Goal: Find specific page/section: Find specific page/section

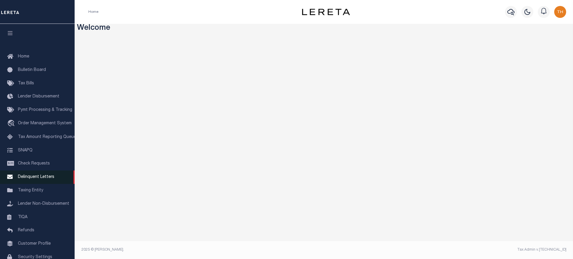
click at [42, 178] on span "Delinquent Letters" at bounding box center [36, 177] width 36 height 4
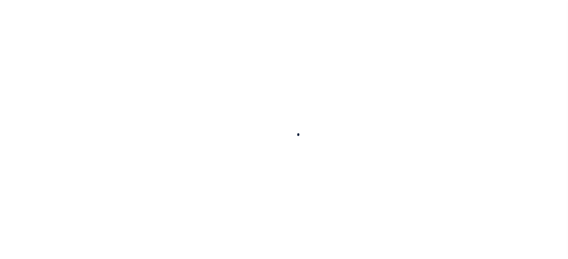
scroll to position [31, 0]
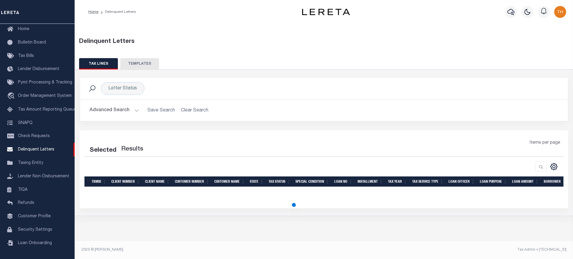
click at [128, 113] on button "Advanced Search" at bounding box center [115, 111] width 50 height 12
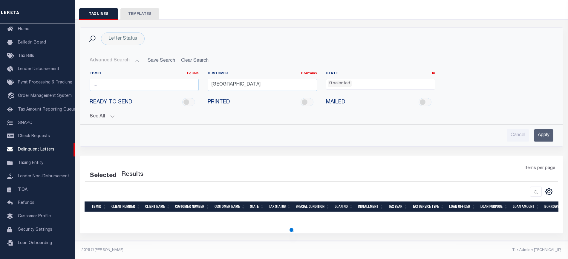
scroll to position [50, 0]
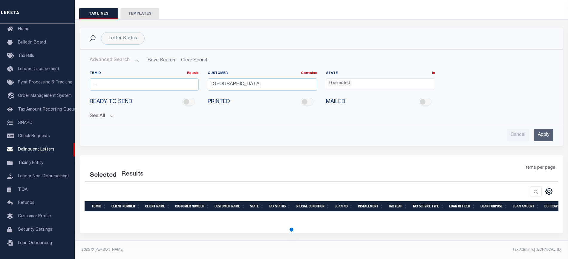
click at [547, 136] on input "Apply" at bounding box center [543, 135] width 19 height 12
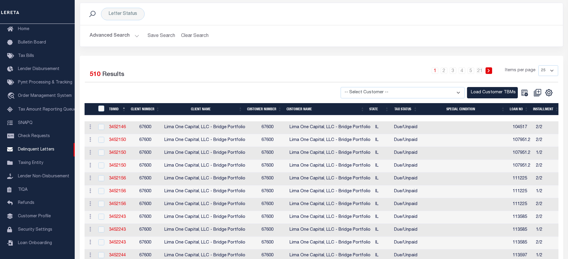
scroll to position [149, 0]
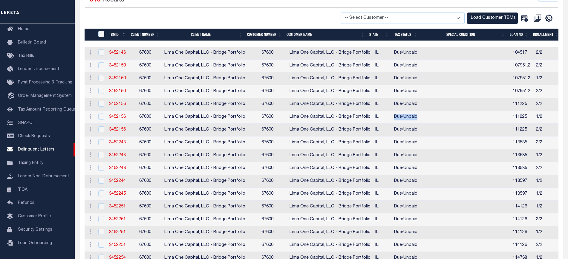
drag, startPoint x: 418, startPoint y: 119, endPoint x: 396, endPoint y: 122, distance: 21.9
click at [396, 119] on span "Due/Unpaid" at bounding box center [405, 117] width 23 height 4
checkbox input "true"
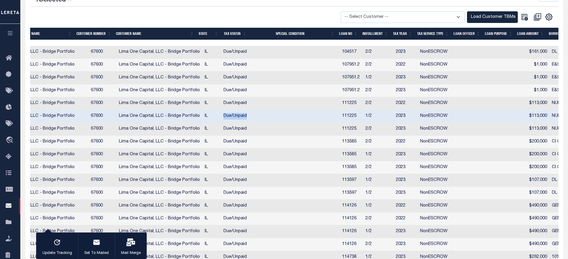
scroll to position [0, 0]
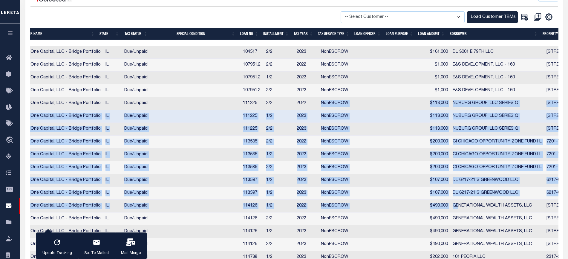
drag, startPoint x: 321, startPoint y: 105, endPoint x: 457, endPoint y: 205, distance: 168.9
click at [457, 205] on tbody "History Delete 3452146 67600 Lima One Capital, LLC - Bridge Portfolio 67600 Lim…" at bounding box center [404, 206] width 1178 height 321
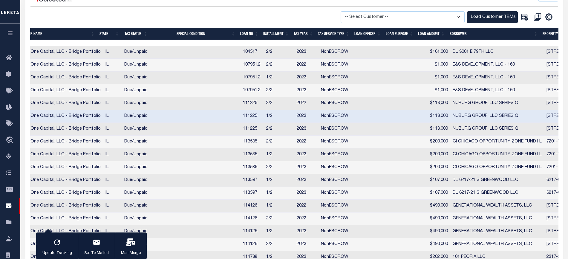
drag, startPoint x: 269, startPoint y: 41, endPoint x: 388, endPoint y: 44, distance: 119.2
click at [388, 44] on div at bounding box center [294, 43] width 528 height 6
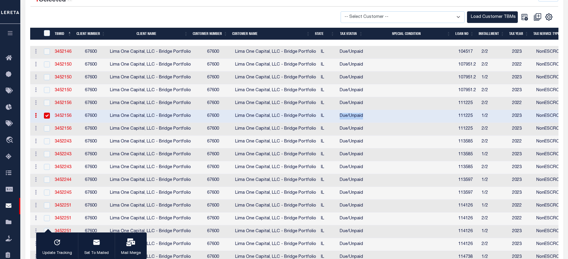
drag, startPoint x: 338, startPoint y: 116, endPoint x: 368, endPoint y: 121, distance: 29.9
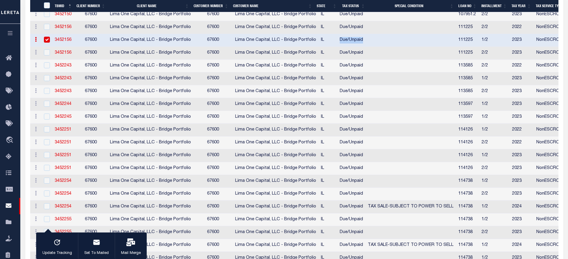
scroll to position [107, 0]
